Goal: Transaction & Acquisition: Purchase product/service

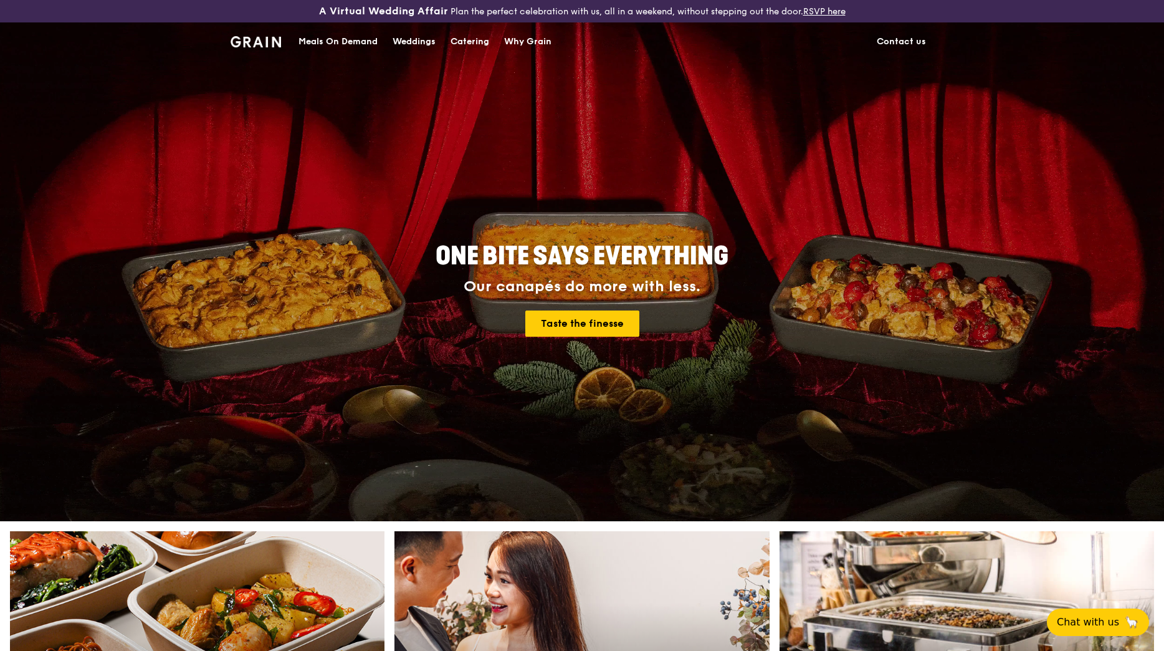
click at [335, 39] on div "Meals On Demand" at bounding box center [338, 41] width 79 height 37
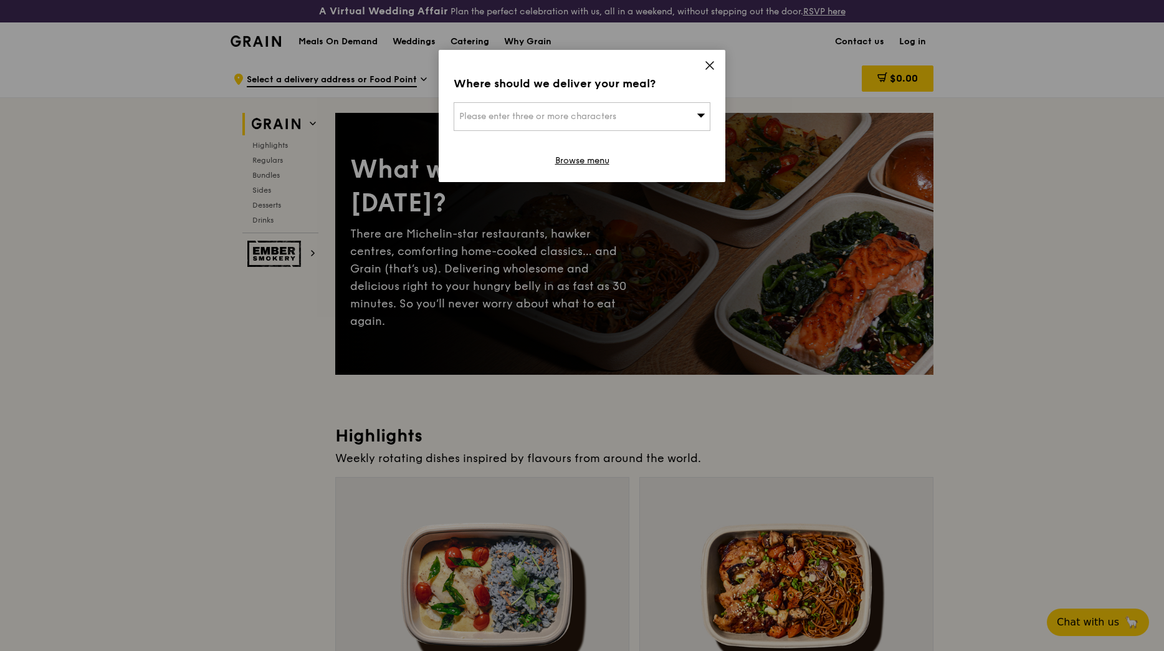
click at [709, 67] on icon at bounding box center [709, 65] width 7 height 7
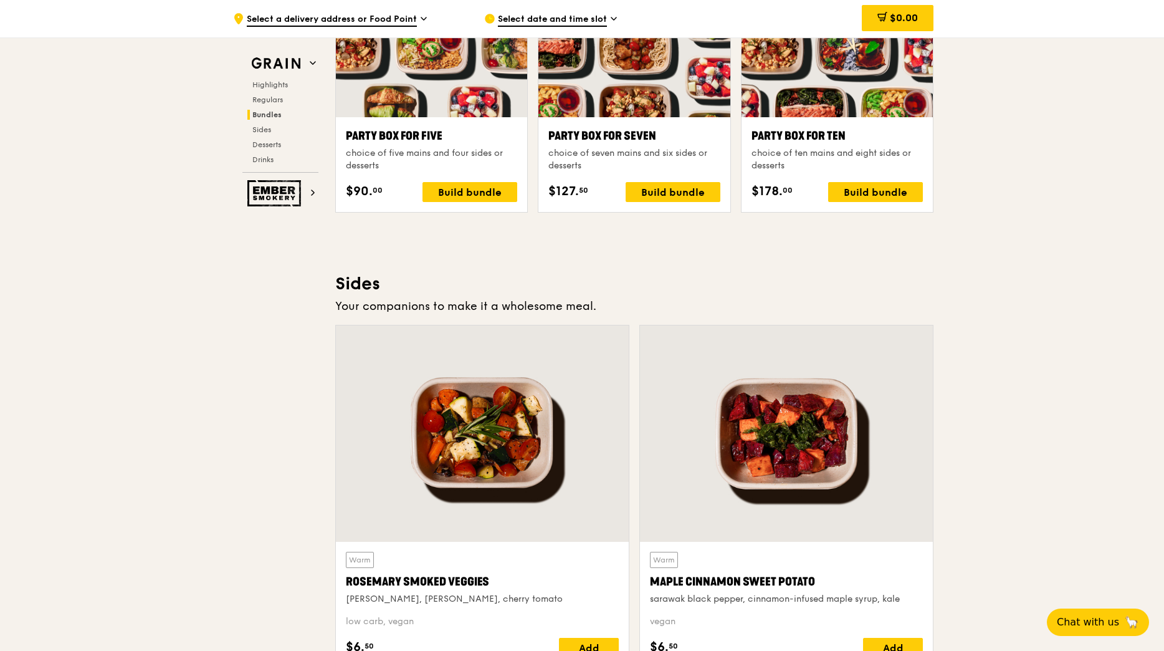
scroll to position [2613, 0]
